Goal: Transaction & Acquisition: Register for event/course

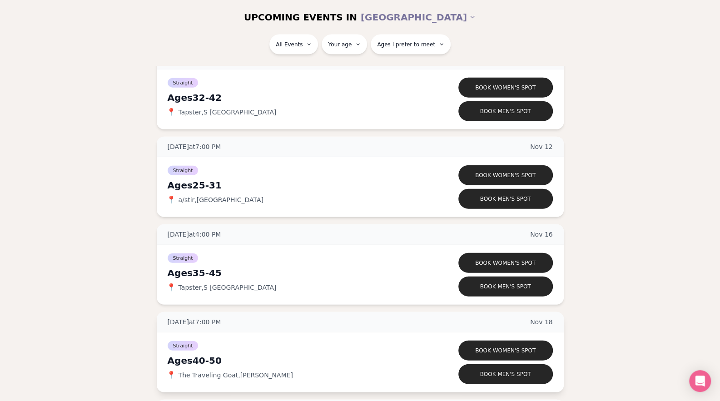
scroll to position [1261, 0]
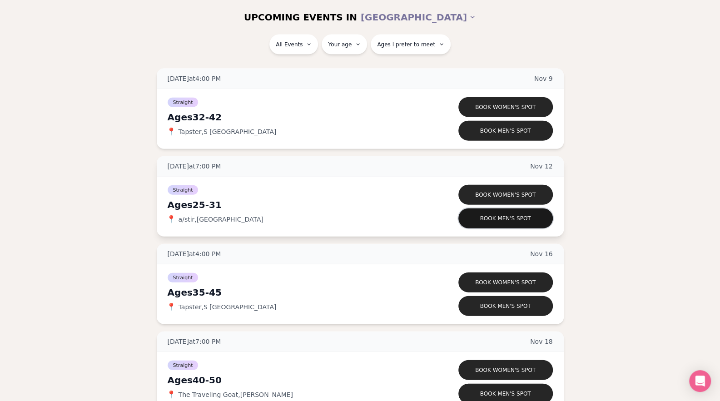
click at [488, 218] on button "Book men's spot" at bounding box center [505, 219] width 95 height 20
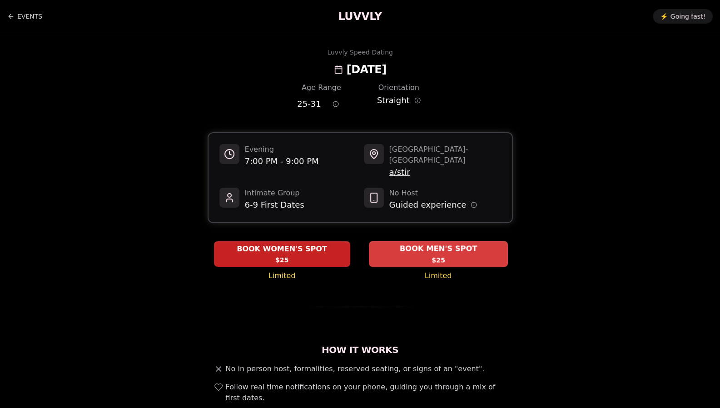
click at [433, 244] on span "BOOK MEN'S SPOT" at bounding box center [438, 249] width 81 height 11
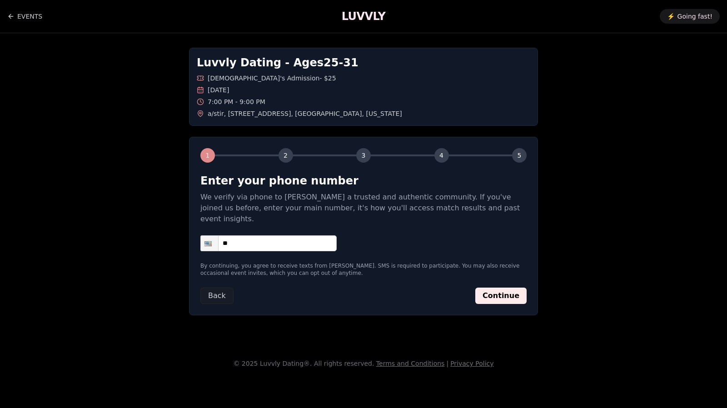
click at [282, 235] on input "**" at bounding box center [268, 243] width 136 height 16
type input "**********"
click at [496, 288] on button "Continue" at bounding box center [500, 296] width 51 height 16
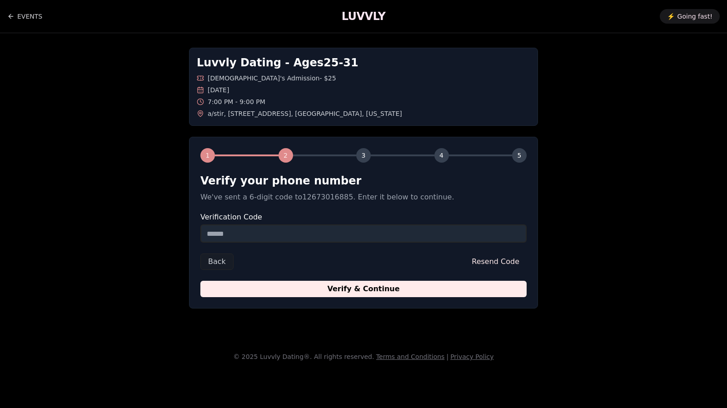
click at [290, 240] on input "Verification Code" at bounding box center [363, 233] width 326 height 18
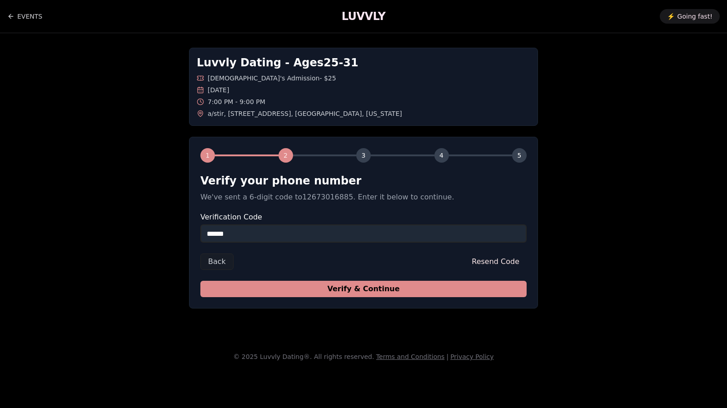
type input "******"
click at [343, 287] on button "Verify & Continue" at bounding box center [363, 289] width 326 height 16
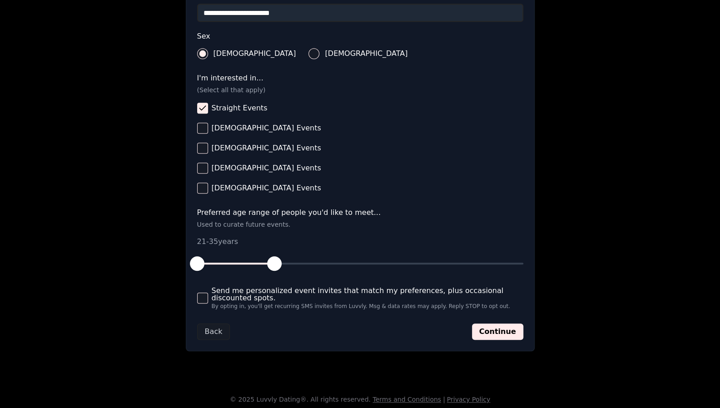
scroll to position [316, 0]
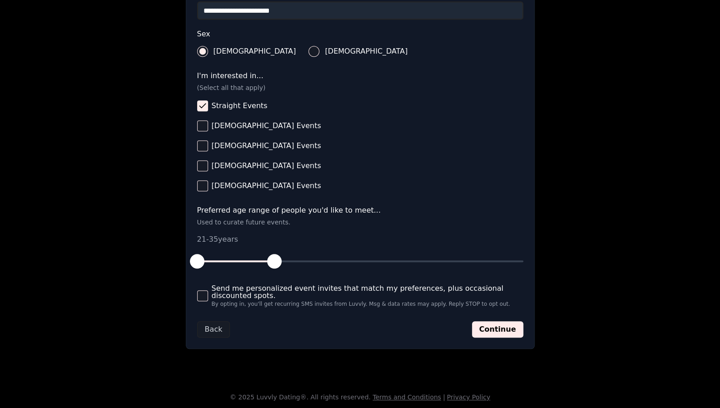
click at [205, 295] on button "Send me personalized event invites that match my preferences, plus occasional d…" at bounding box center [202, 295] width 11 height 11
click at [497, 326] on button "Continue" at bounding box center [497, 329] width 51 height 16
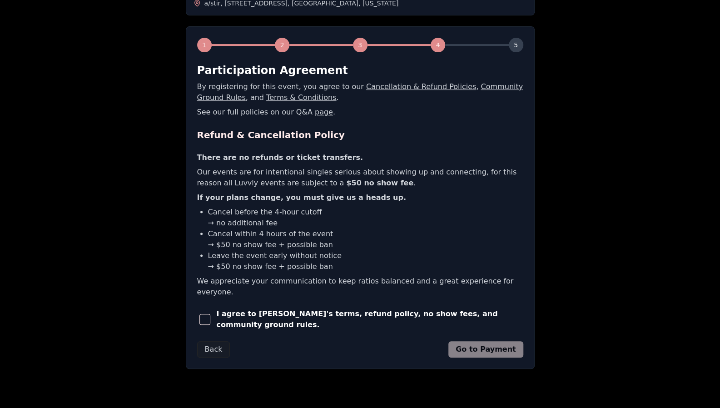
scroll to position [113, 0]
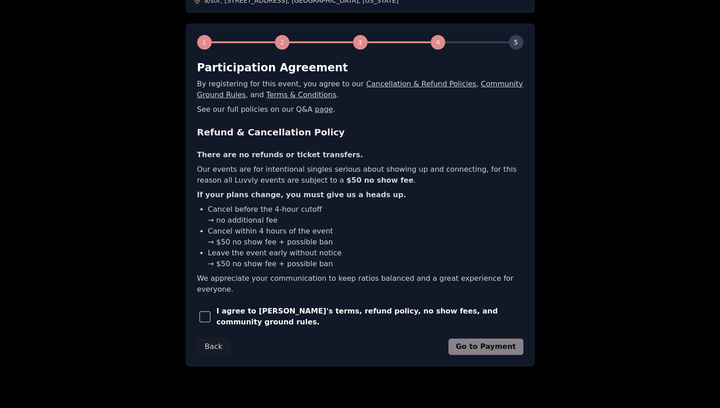
click at [208, 311] on span "button" at bounding box center [204, 316] width 11 height 11
click at [492, 339] on button "Go to Payment" at bounding box center [485, 347] width 75 height 16
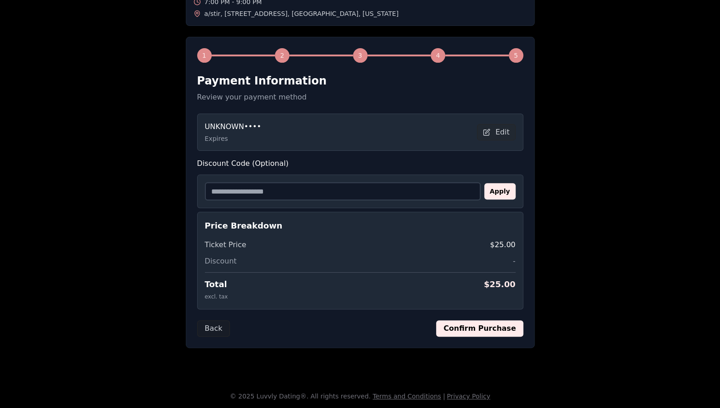
scroll to position [98, 0]
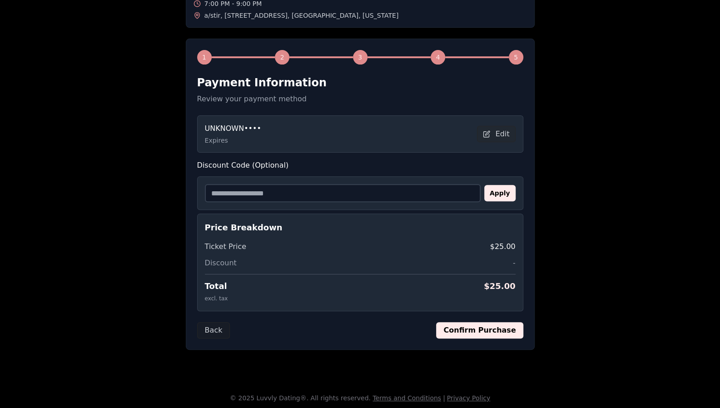
click at [501, 333] on button "Confirm Purchase" at bounding box center [479, 330] width 87 height 16
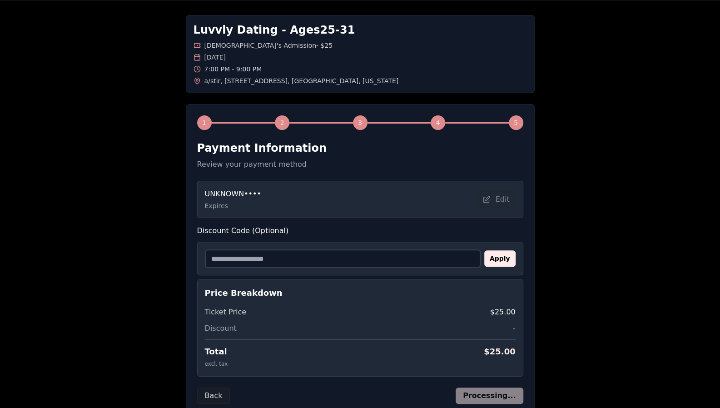
scroll to position [29, 0]
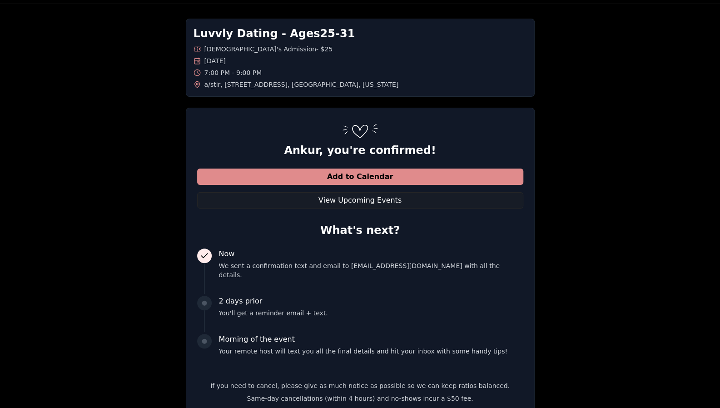
click at [383, 172] on button "Add to Calendar" at bounding box center [360, 177] width 326 height 16
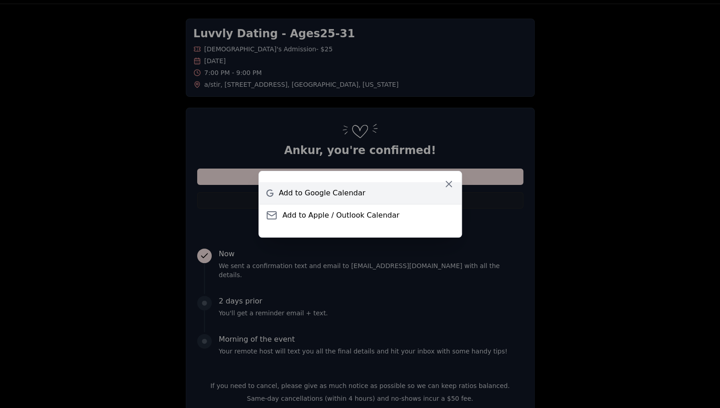
click at [349, 192] on span "Add to Google Calendar" at bounding box center [322, 193] width 87 height 11
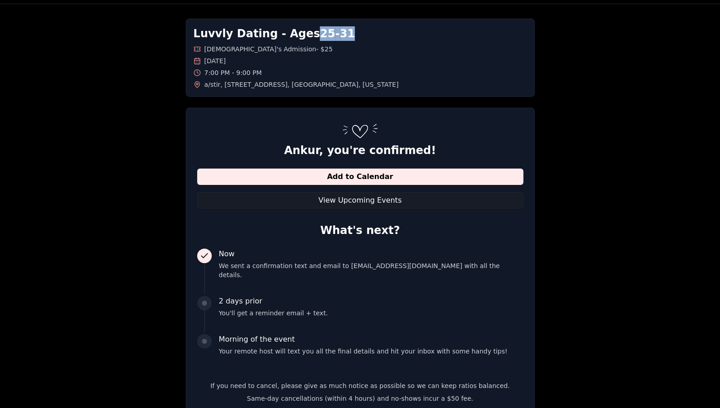
drag, startPoint x: 304, startPoint y: 34, endPoint x: 344, endPoint y: 35, distance: 40.0
click at [344, 35] on h1 "Luvvly Dating - Ages [DEMOGRAPHIC_DATA]" at bounding box center [361, 33] width 334 height 15
copy h1 "25 - 31"
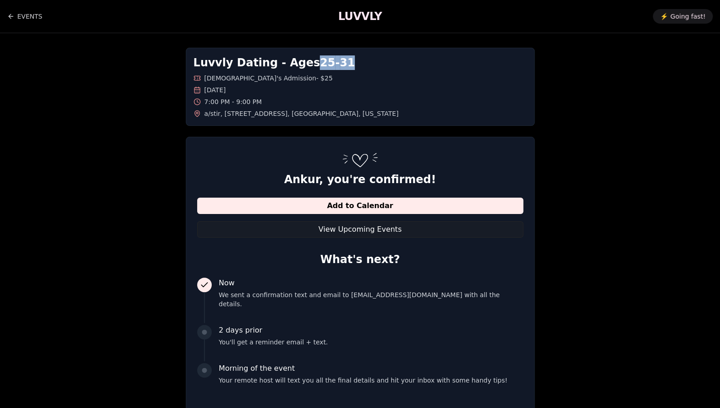
scroll to position [0, 0]
click at [17, 18] on link "EVENTS" at bounding box center [24, 16] width 35 height 18
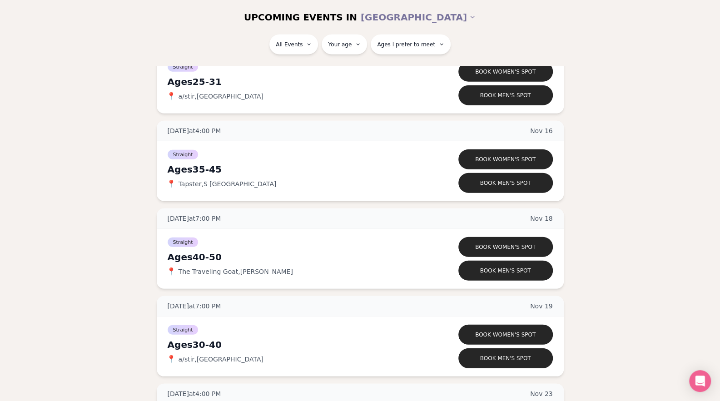
scroll to position [1435, 0]
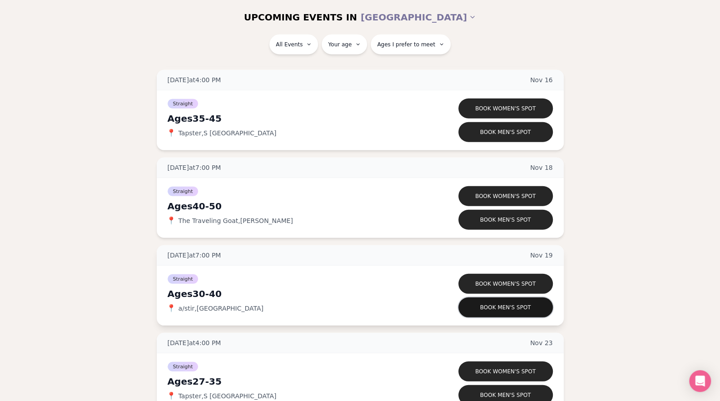
click at [513, 306] on button "Book men's spot" at bounding box center [505, 308] width 95 height 20
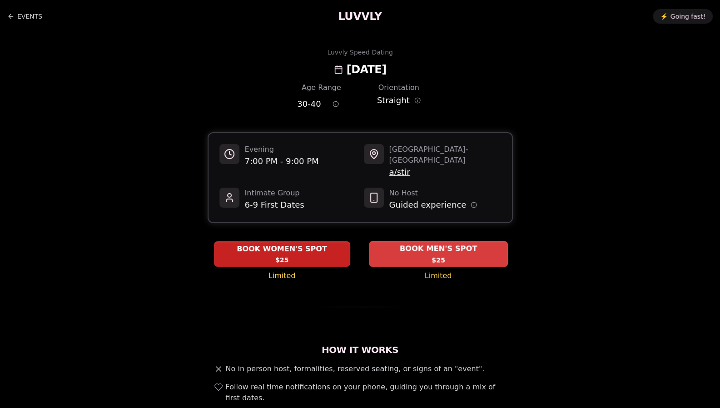
click at [454, 244] on span "BOOK MEN'S SPOT" at bounding box center [438, 249] width 81 height 11
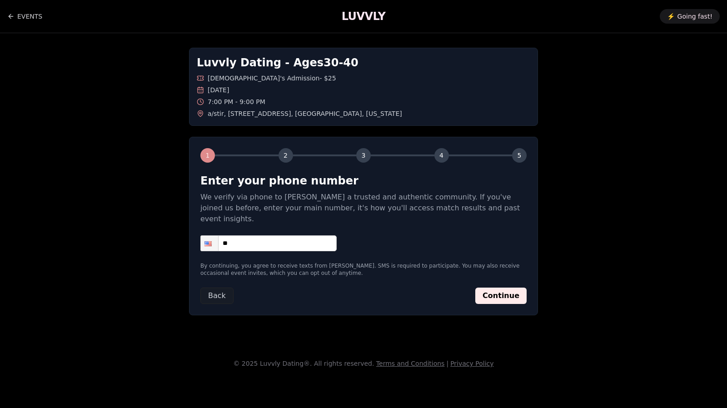
click at [244, 235] on input "**" at bounding box center [268, 243] width 136 height 16
type input "**********"
click at [508, 288] on button "Continue" at bounding box center [500, 296] width 51 height 16
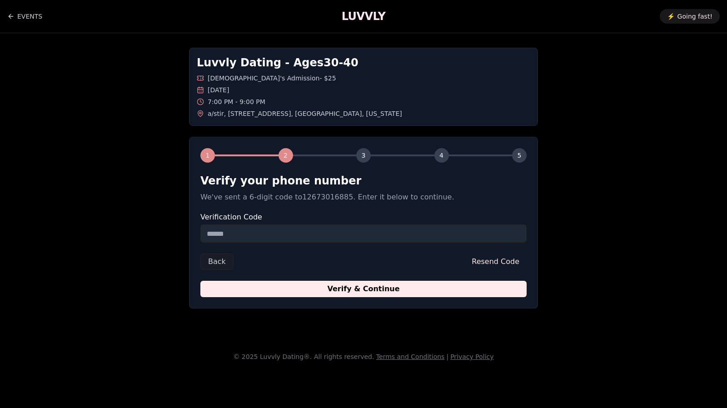
click at [280, 231] on input "Verification Code" at bounding box center [363, 233] width 326 height 18
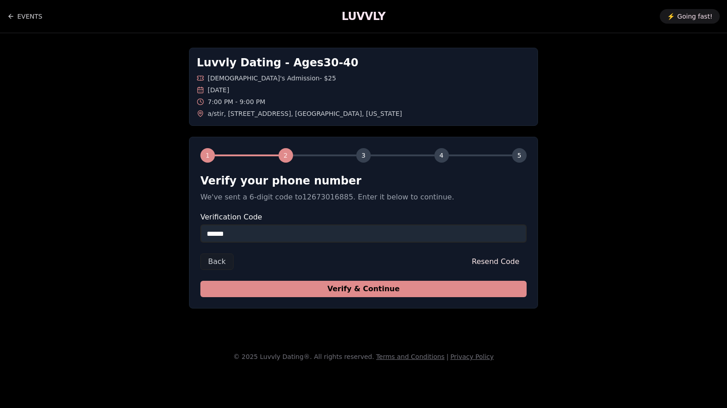
type input "******"
click at [340, 285] on button "Verify & Continue" at bounding box center [363, 289] width 326 height 16
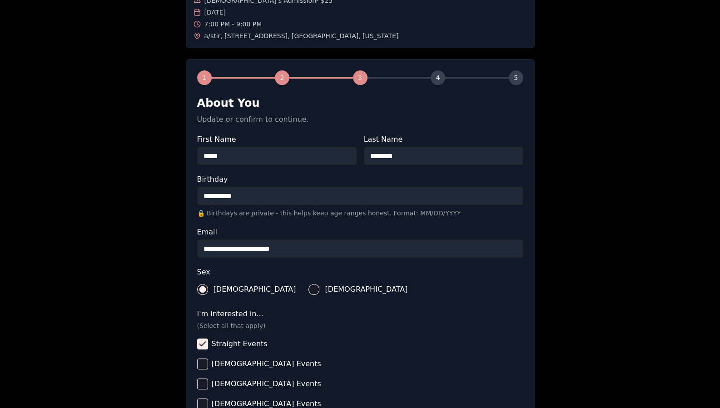
scroll to position [276, 0]
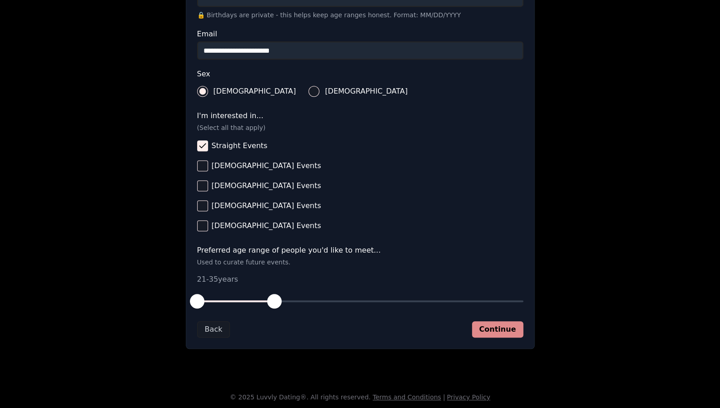
click at [495, 331] on button "Continue" at bounding box center [497, 329] width 51 height 16
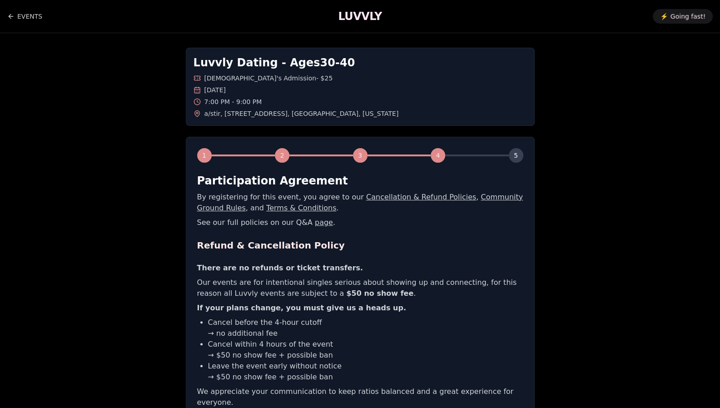
scroll to position [118, 0]
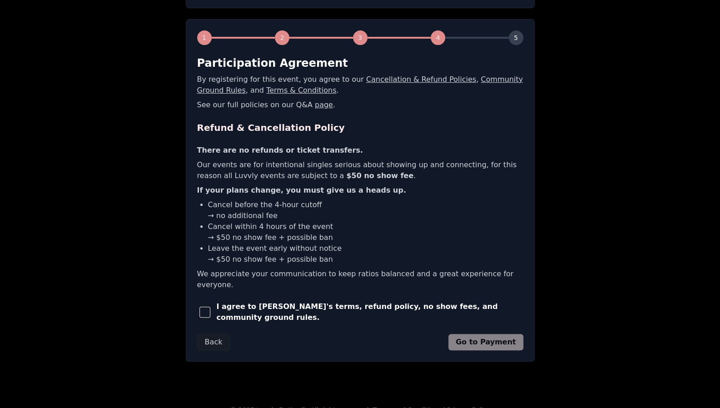
click at [210, 307] on span "button" at bounding box center [204, 312] width 11 height 11
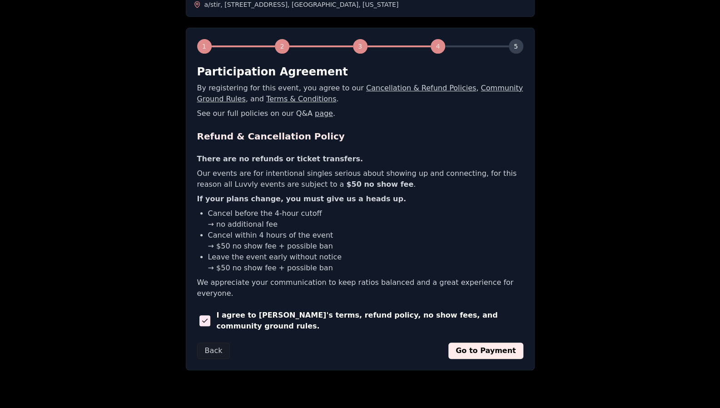
scroll to position [110, 0]
click at [481, 343] on button "Go to Payment" at bounding box center [485, 350] width 75 height 16
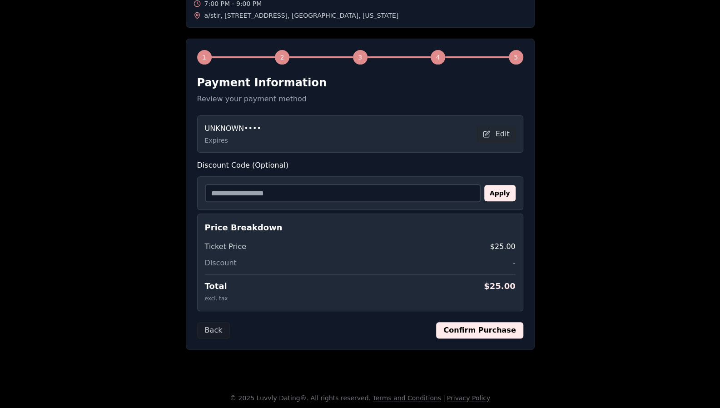
click at [485, 324] on button "Confirm Purchase" at bounding box center [479, 330] width 87 height 16
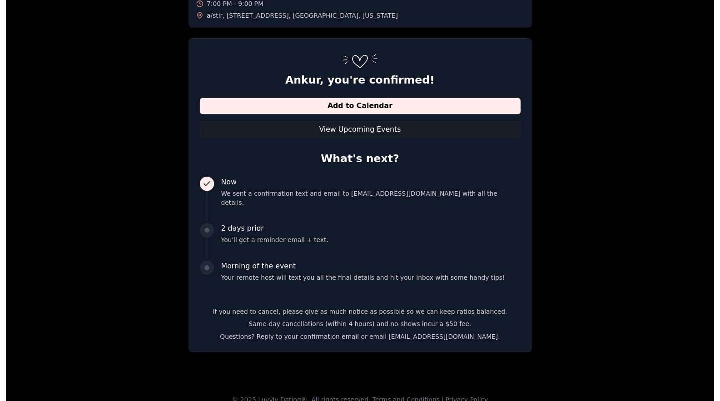
scroll to position [0, 0]
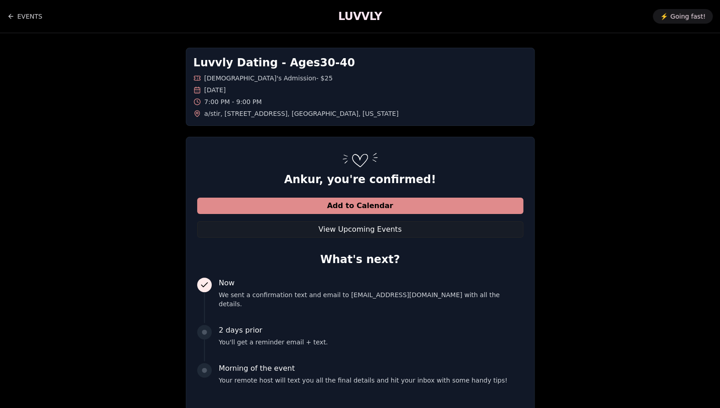
click at [358, 200] on button "Add to Calendar" at bounding box center [360, 206] width 326 height 16
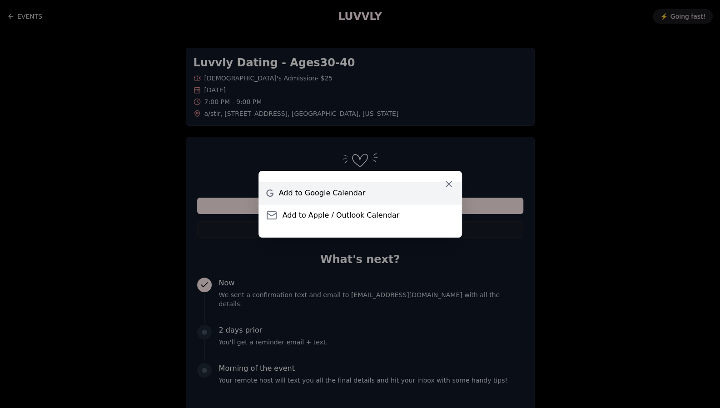
click at [327, 190] on span "Add to Google Calendar" at bounding box center [322, 193] width 87 height 11
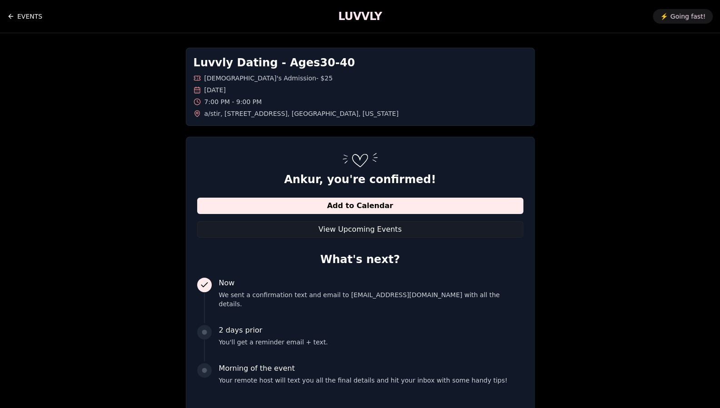
click at [32, 18] on link "EVENTS" at bounding box center [24, 16] width 35 height 18
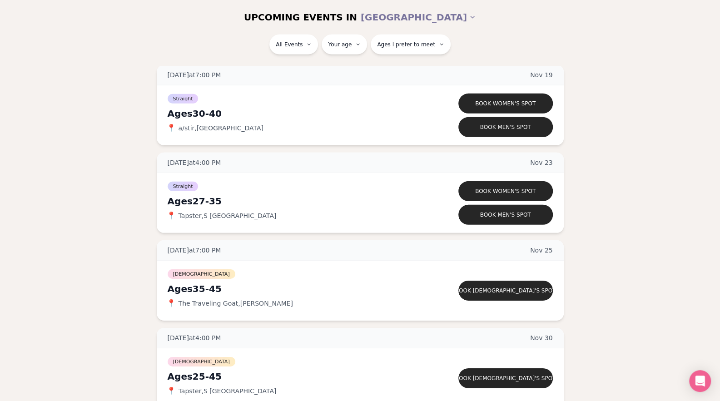
scroll to position [1612, 0]
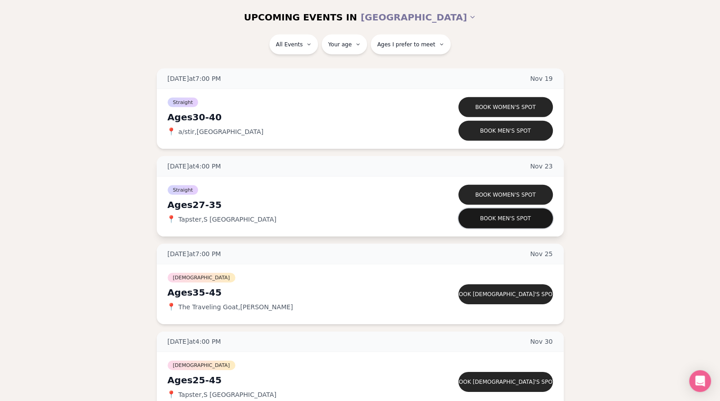
click at [501, 216] on button "Book men's spot" at bounding box center [505, 219] width 95 height 20
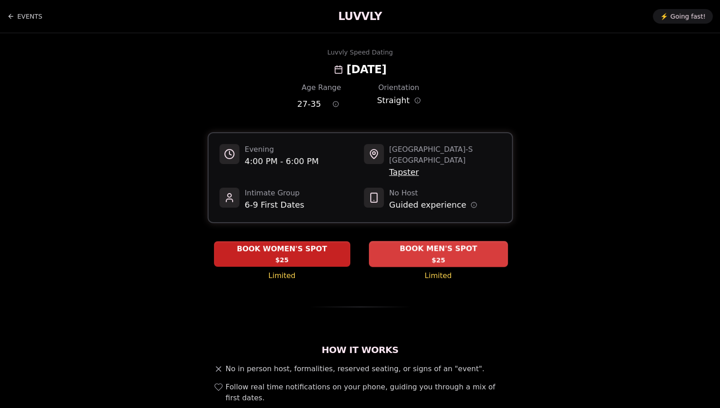
click at [453, 246] on div "BOOK MEN'S SPOT $25" at bounding box center [438, 253] width 139 height 25
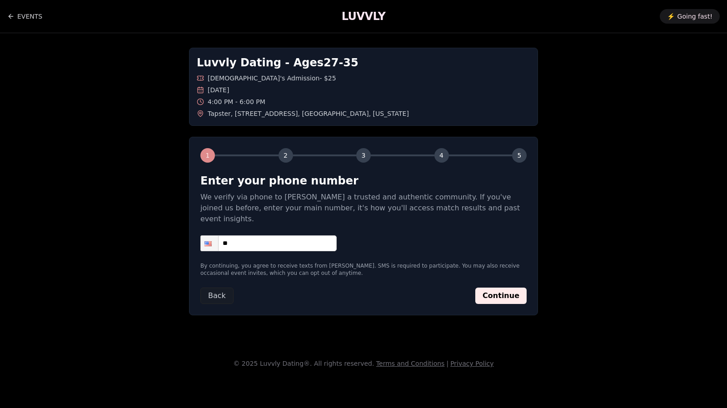
click at [265, 235] on input "**" at bounding box center [268, 243] width 136 height 16
type input "**********"
click at [497, 288] on button "Continue" at bounding box center [500, 296] width 51 height 16
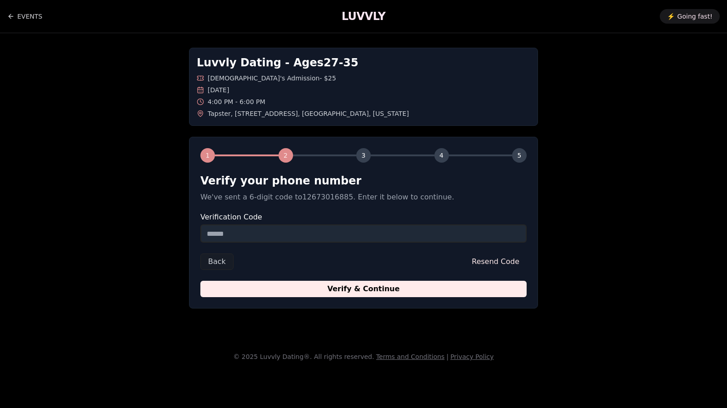
click at [364, 227] on input "Verification Code" at bounding box center [363, 233] width 326 height 18
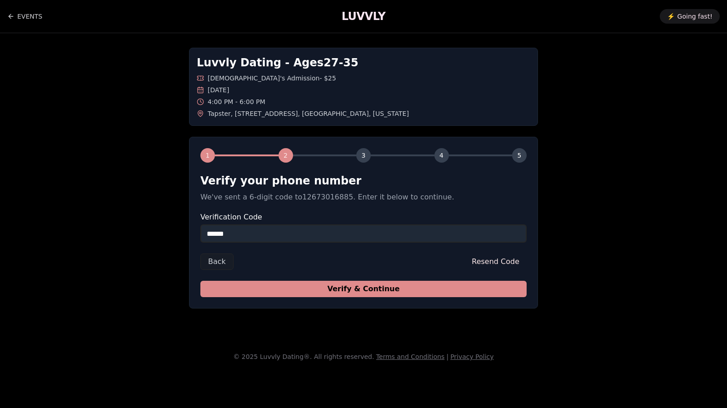
type input "******"
click at [389, 292] on button "Verify & Continue" at bounding box center [363, 289] width 326 height 16
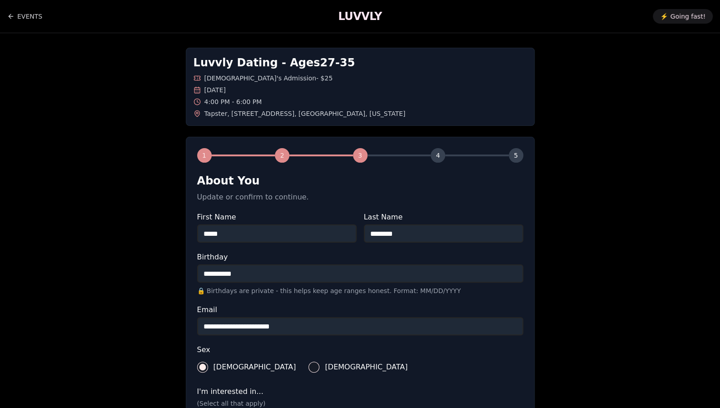
scroll to position [276, 0]
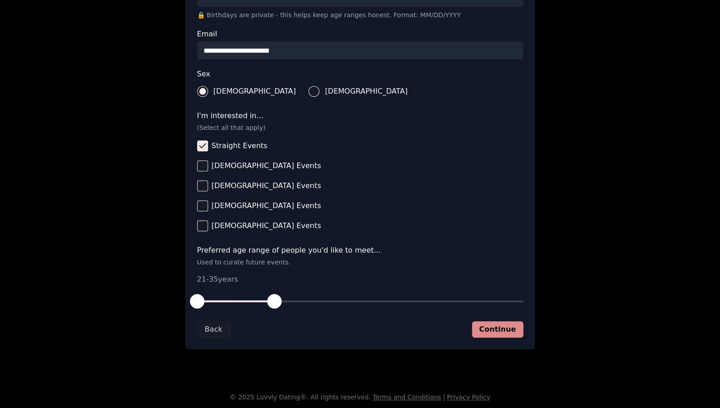
click at [502, 324] on button "Continue" at bounding box center [497, 329] width 51 height 16
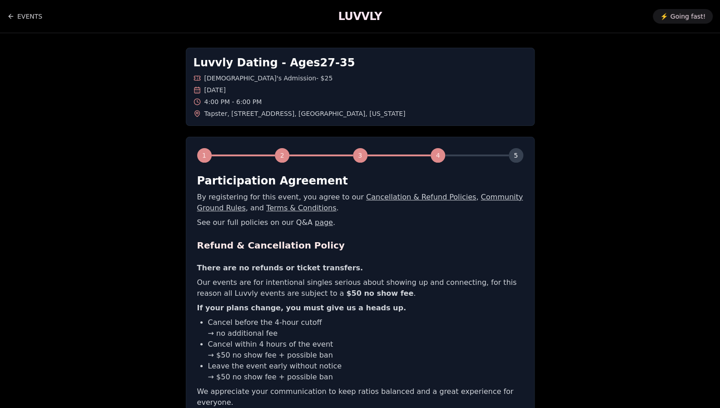
scroll to position [118, 0]
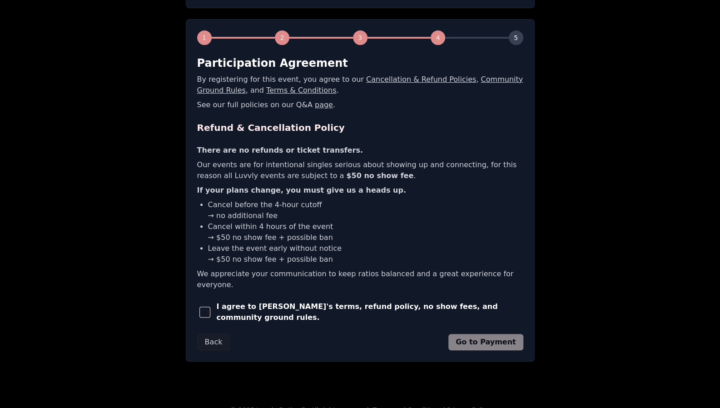
click at [209, 307] on span "button" at bounding box center [204, 312] width 11 height 11
click at [484, 334] on button "Go to Payment" at bounding box center [485, 342] width 75 height 16
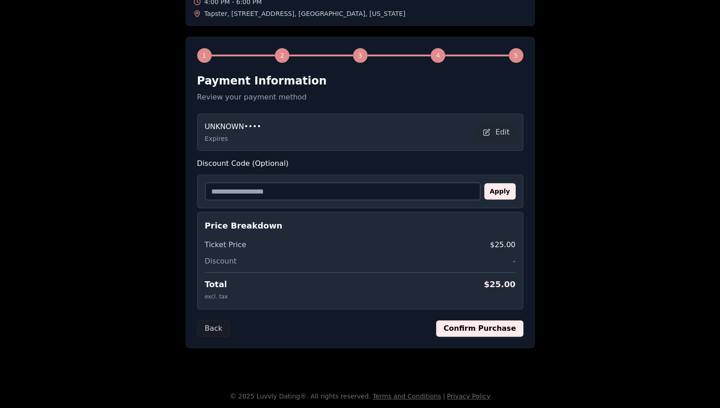
scroll to position [98, 0]
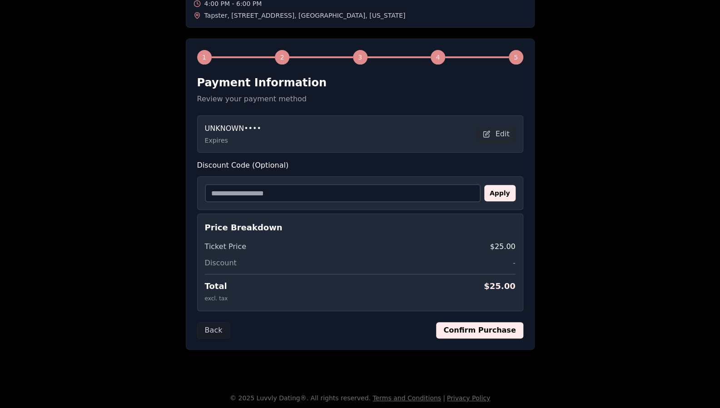
click at [496, 329] on button "Confirm Purchase" at bounding box center [479, 330] width 87 height 16
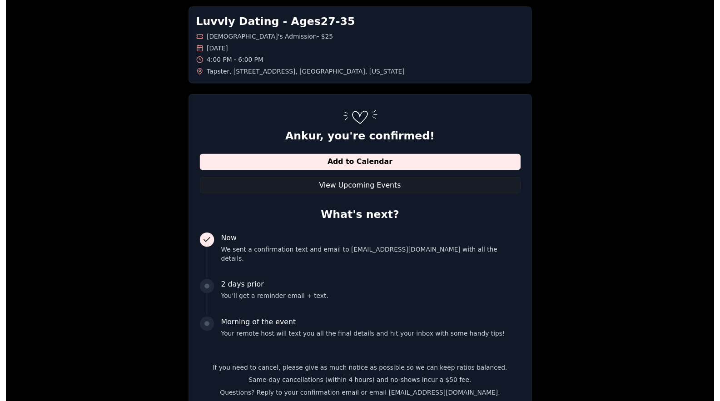
scroll to position [0, 0]
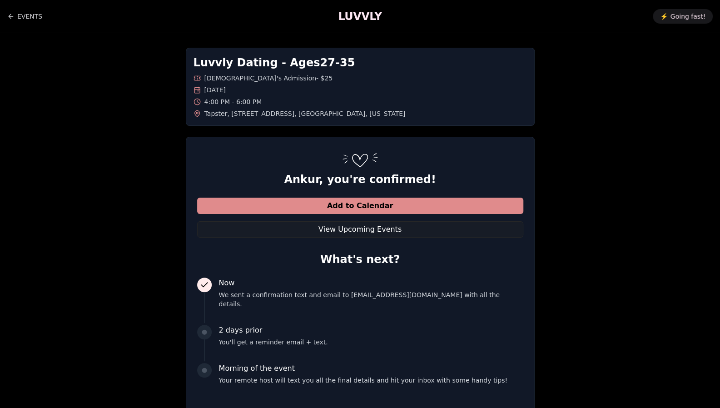
click at [372, 201] on button "Add to Calendar" at bounding box center [360, 206] width 326 height 16
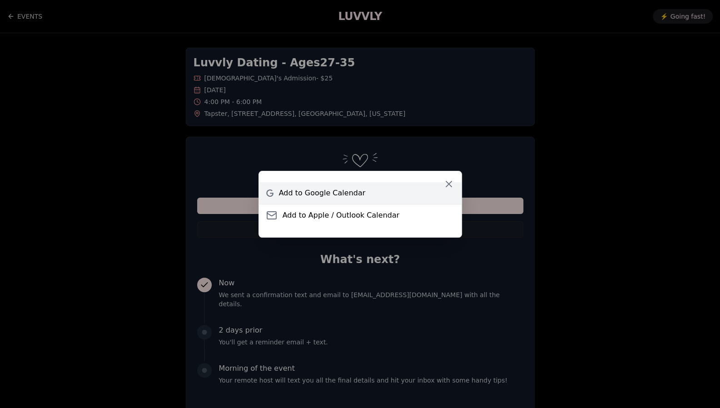
click at [342, 189] on span "Add to Google Calendar" at bounding box center [322, 193] width 87 height 11
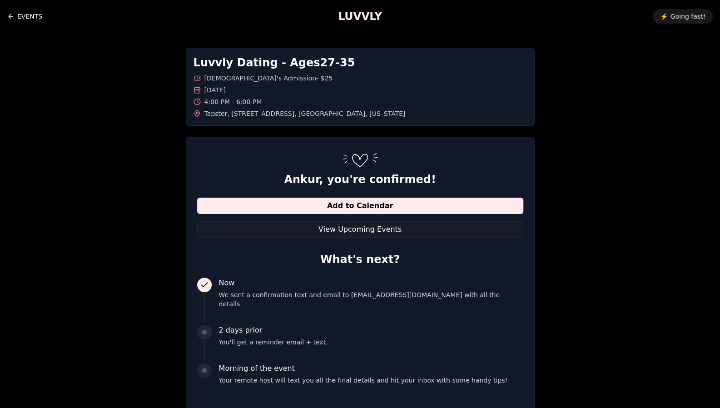
click at [37, 16] on link "EVENTS" at bounding box center [24, 16] width 35 height 18
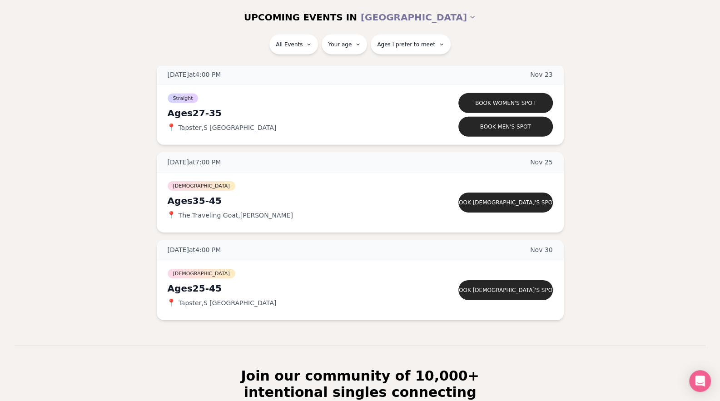
scroll to position [1669, 0]
